Goal: Use online tool/utility: Utilize a website feature to perform a specific function

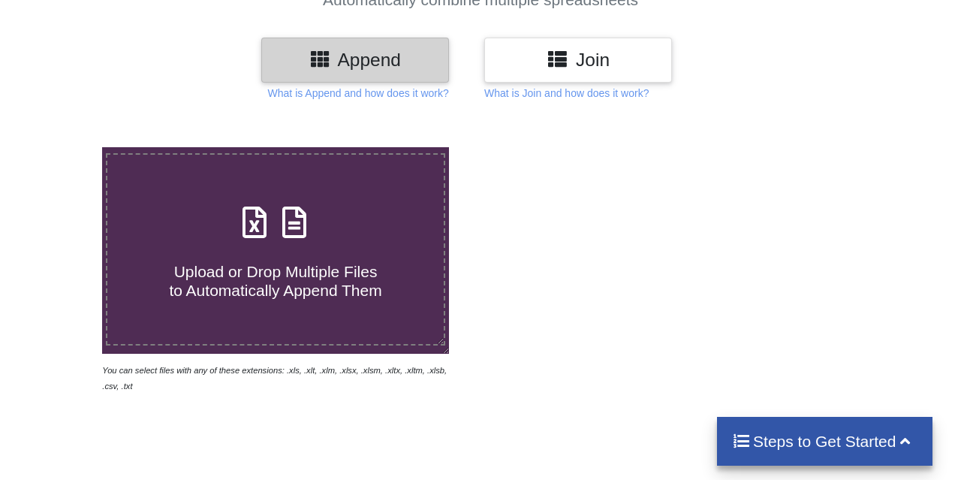
scroll to position [156, 0]
click at [315, 263] on span "Upload or Drop Multiple Files to Automatically Append Them" at bounding box center [275, 281] width 213 height 36
click at [63, 147] on input "Upload or Drop Multiple Files to Automatically Append Them" at bounding box center [63, 147] width 0 height 0
type input "C:\fakepath\Market Intel_3361_to_3469_01_09_2025.xlsx"
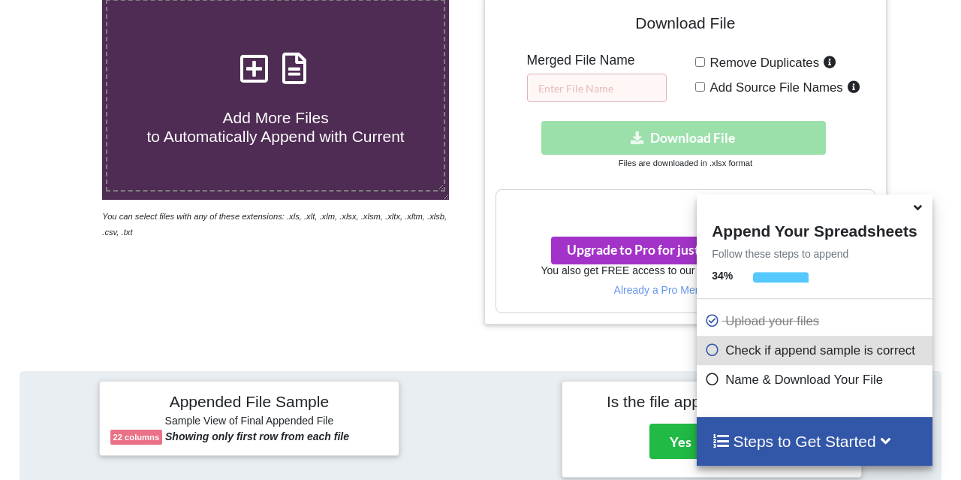
scroll to position [225, 0]
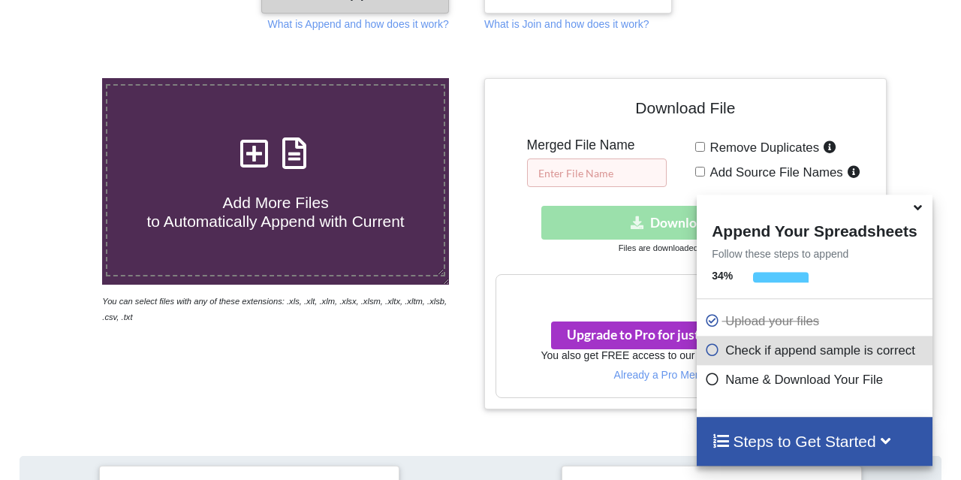
click at [563, 158] on input "text" at bounding box center [597, 172] width 140 height 29
click at [917, 210] on icon at bounding box center [918, 205] width 16 height 14
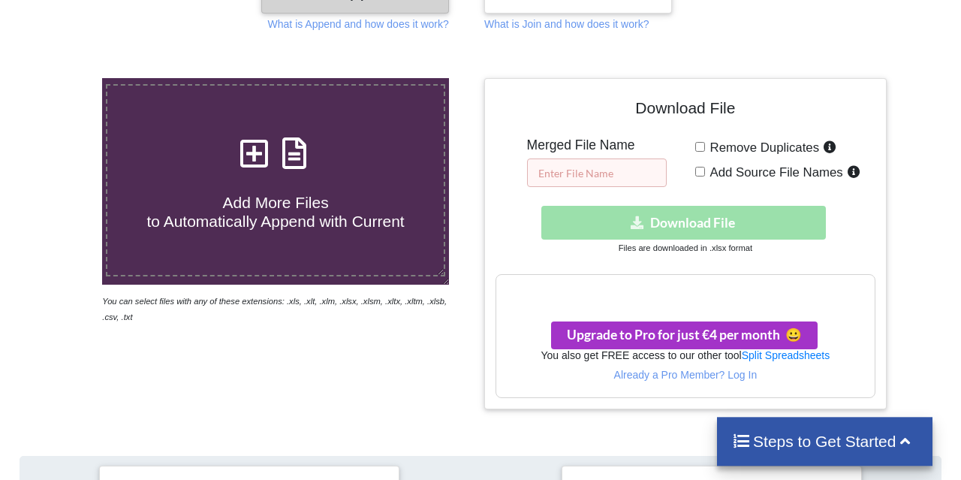
click at [564, 158] on input "text" at bounding box center [597, 172] width 140 height 29
type input "MI EXCEL"
click at [698, 142] on input "Remove Duplicates" at bounding box center [701, 147] width 10 height 10
checkbox input "true"
click at [662, 206] on div "Download hidden Download File" at bounding box center [686, 223] width 380 height 34
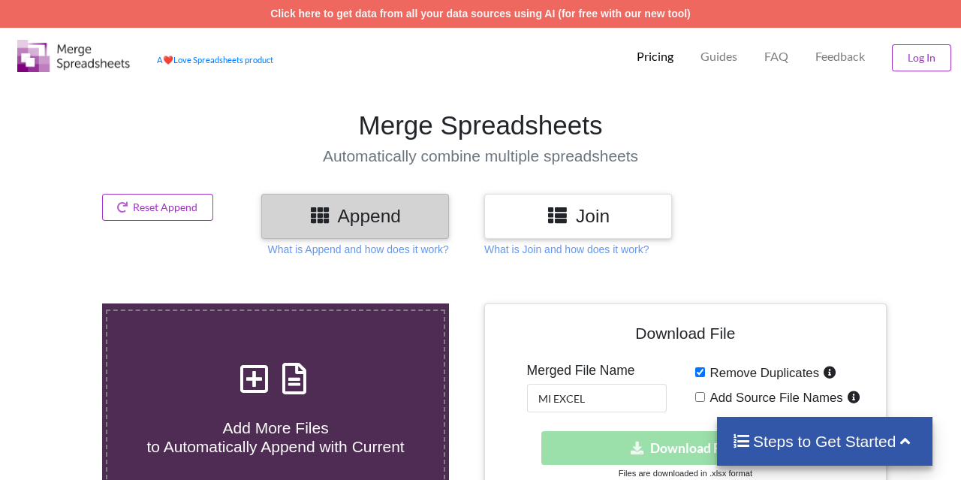
scroll to position [156, 0]
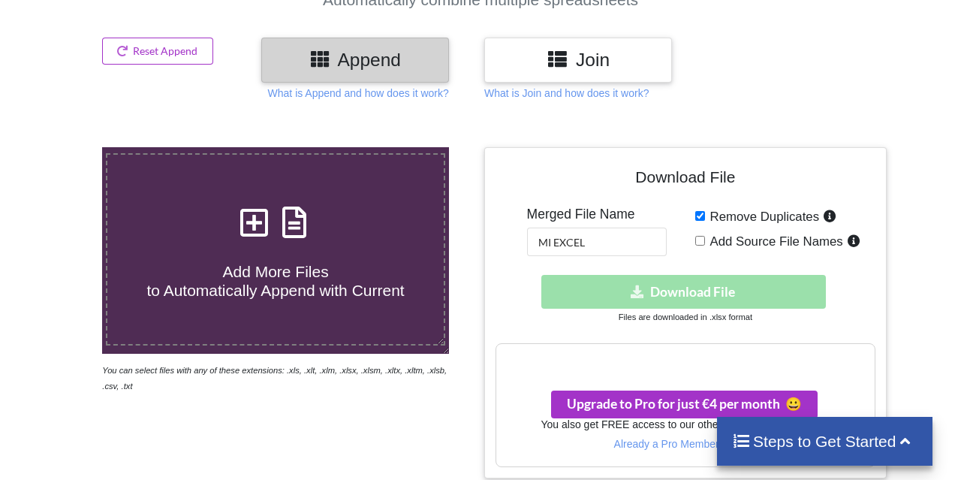
click at [731, 352] on h3 "Your files are more than 1 MB" at bounding box center [686, 360] width 379 height 17
